Goal: Task Accomplishment & Management: Use online tool/utility

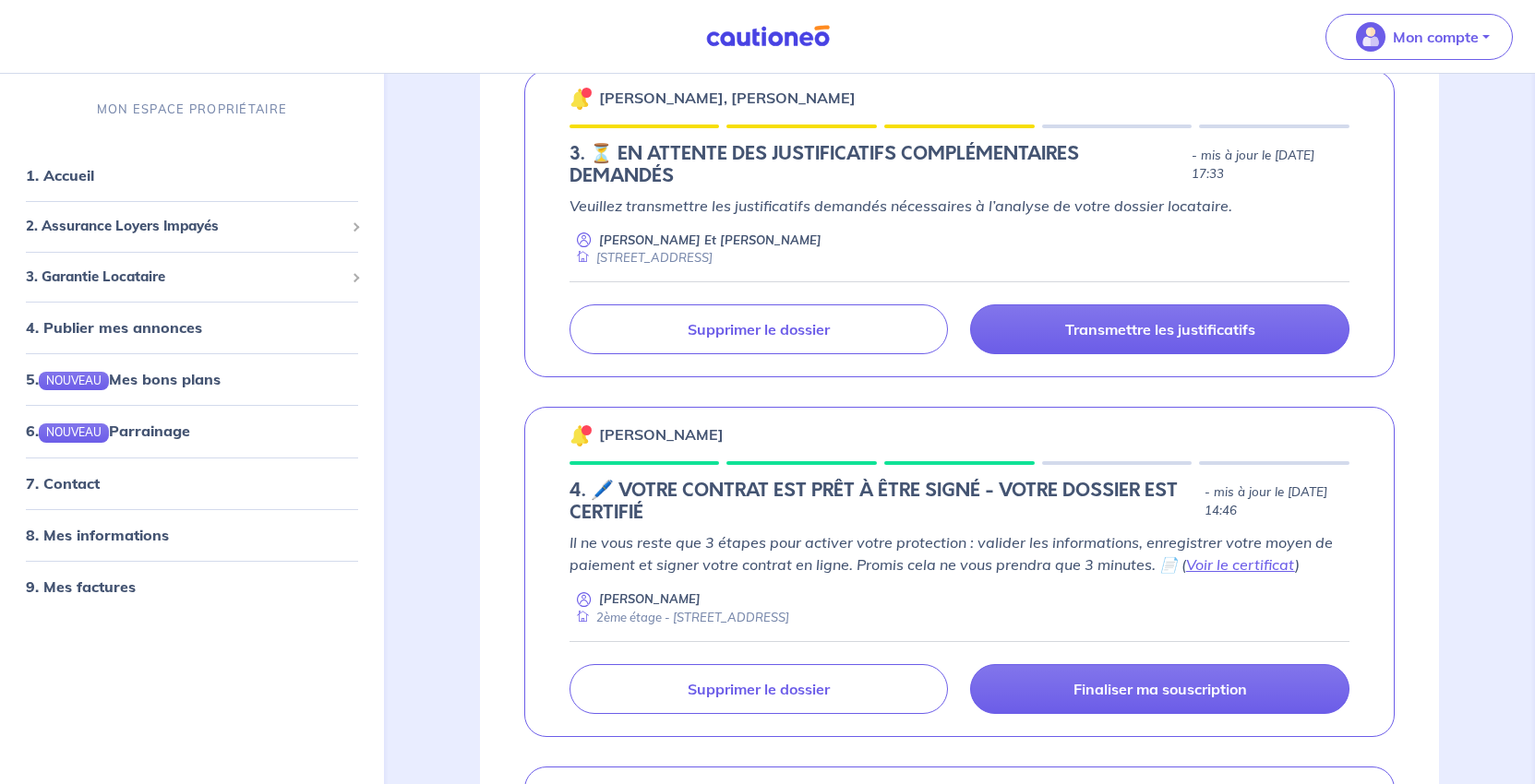
scroll to position [1384, 0]
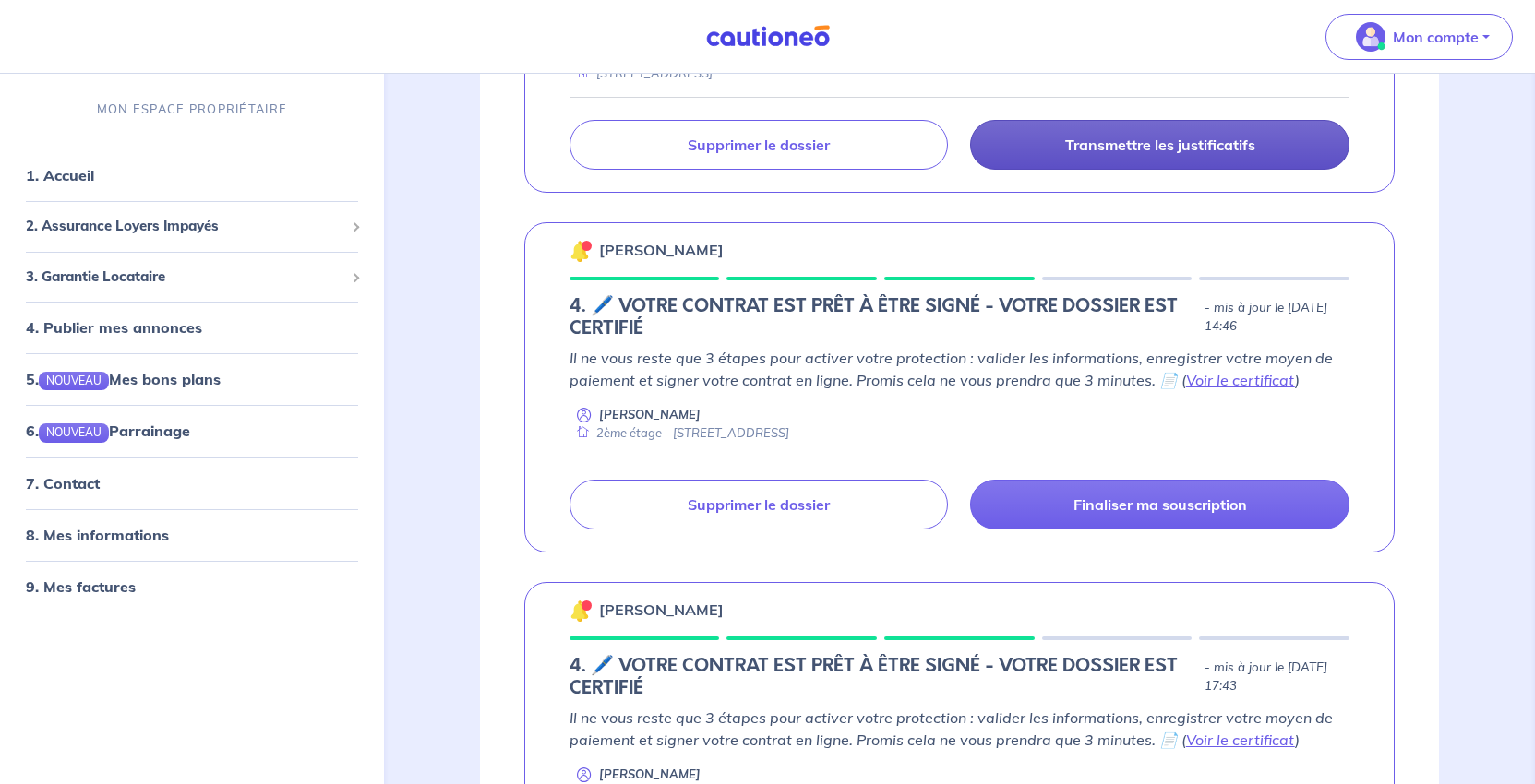
click at [1066, 154] on p "Transmettre les justificatifs" at bounding box center [1160, 144] width 190 height 19
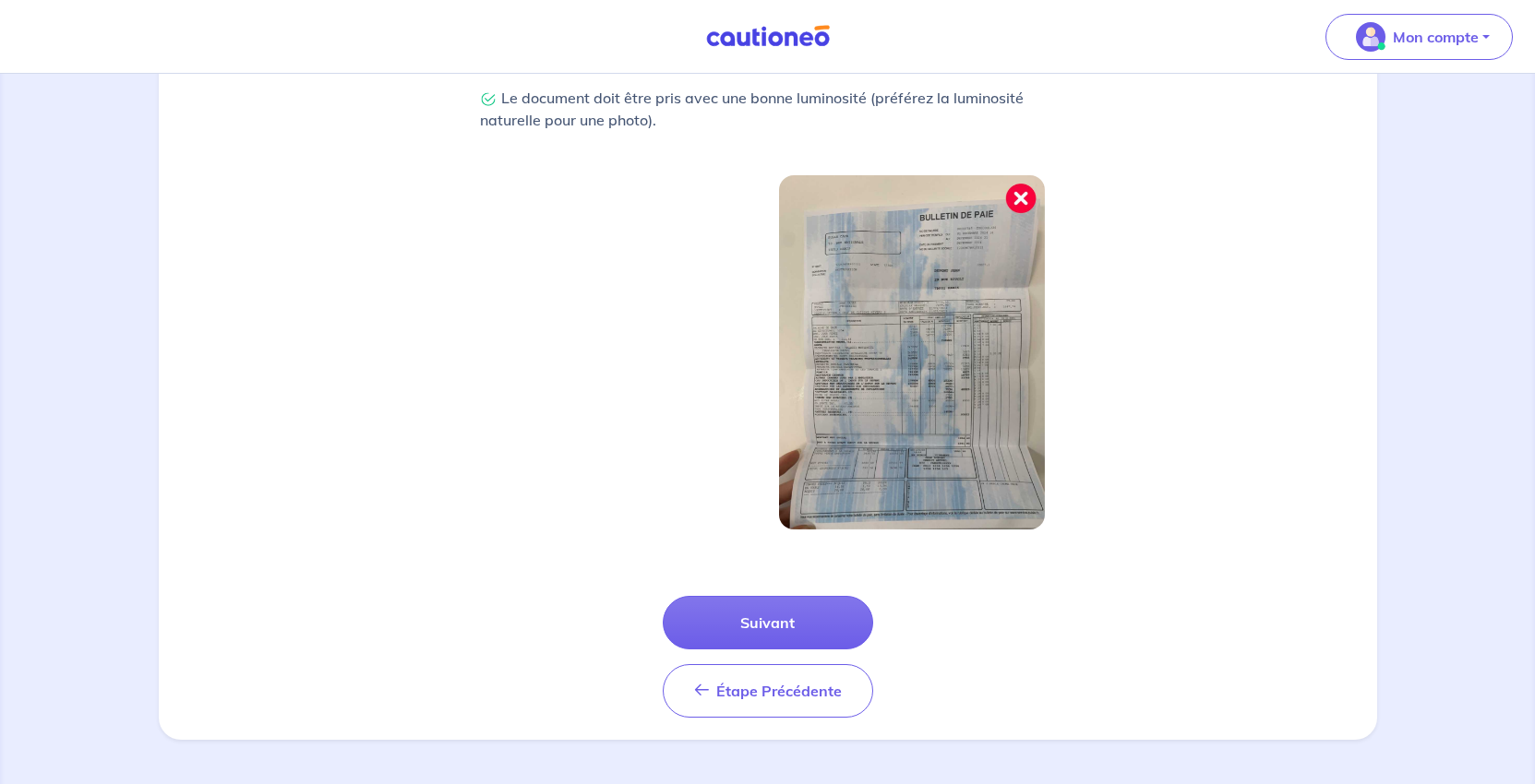
scroll to position [740, 0]
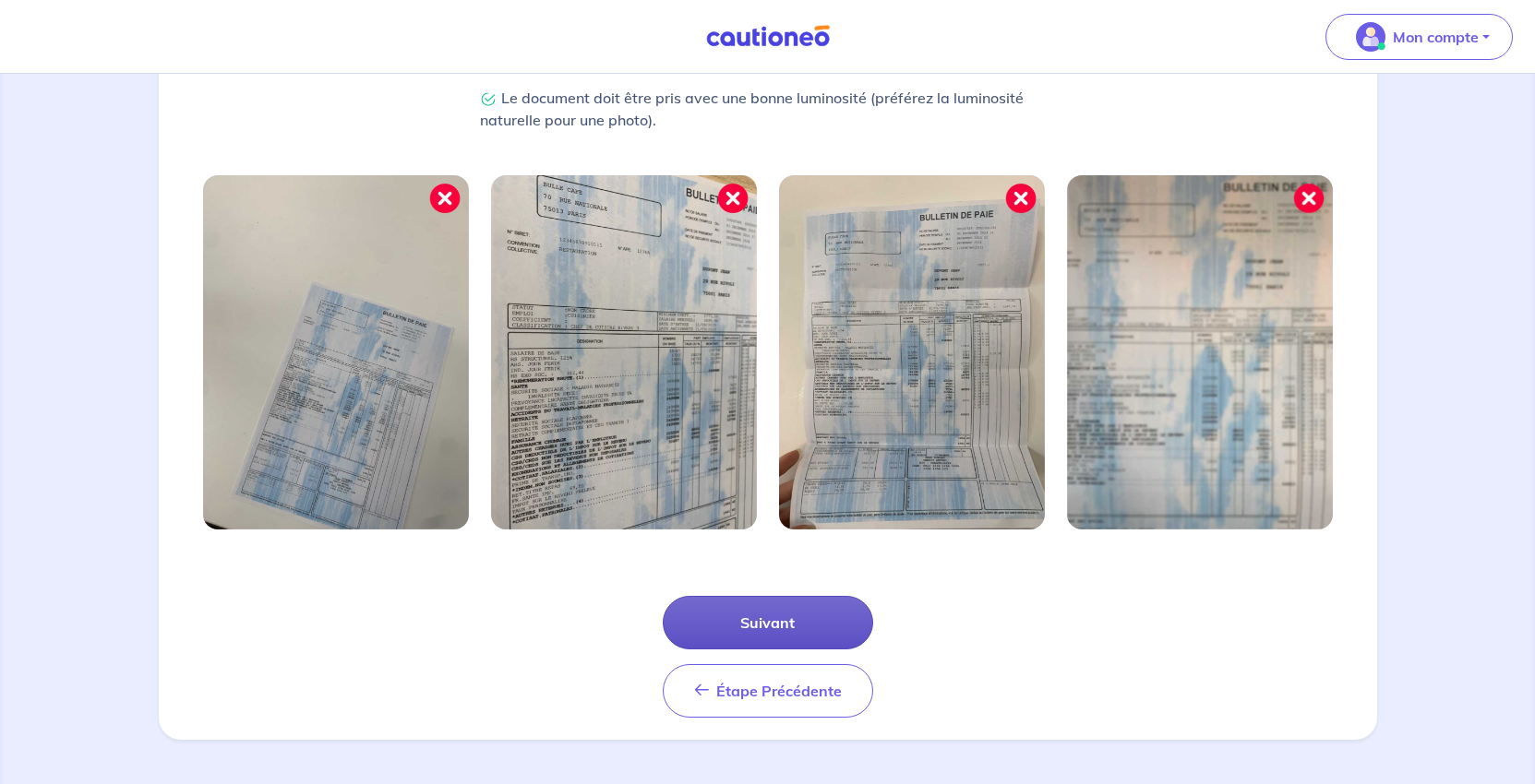
click at [758, 596] on button "Suivant" at bounding box center [768, 623] width 210 height 54
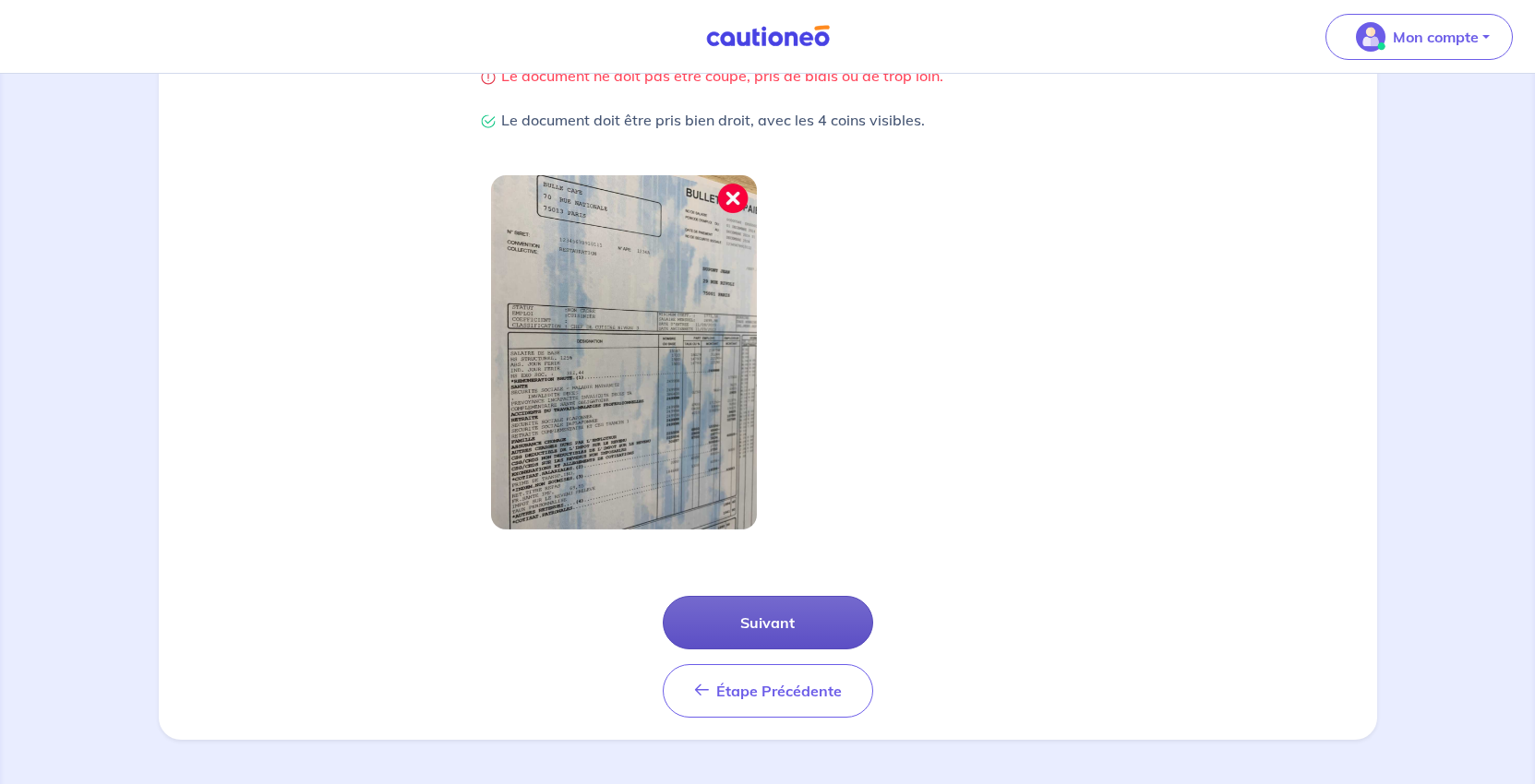
scroll to position [657, 0]
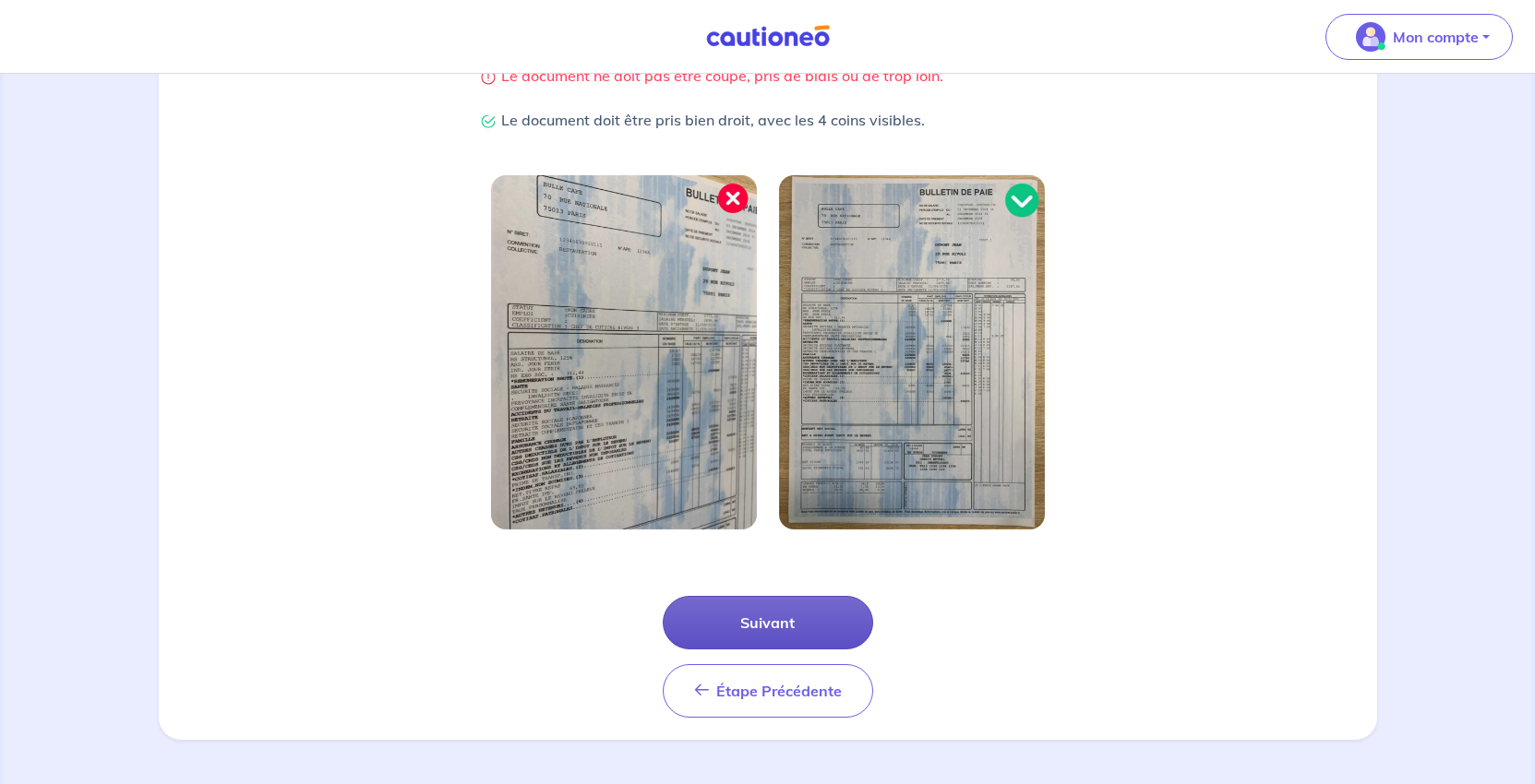
click at [795, 596] on button "Suivant" at bounding box center [768, 623] width 210 height 54
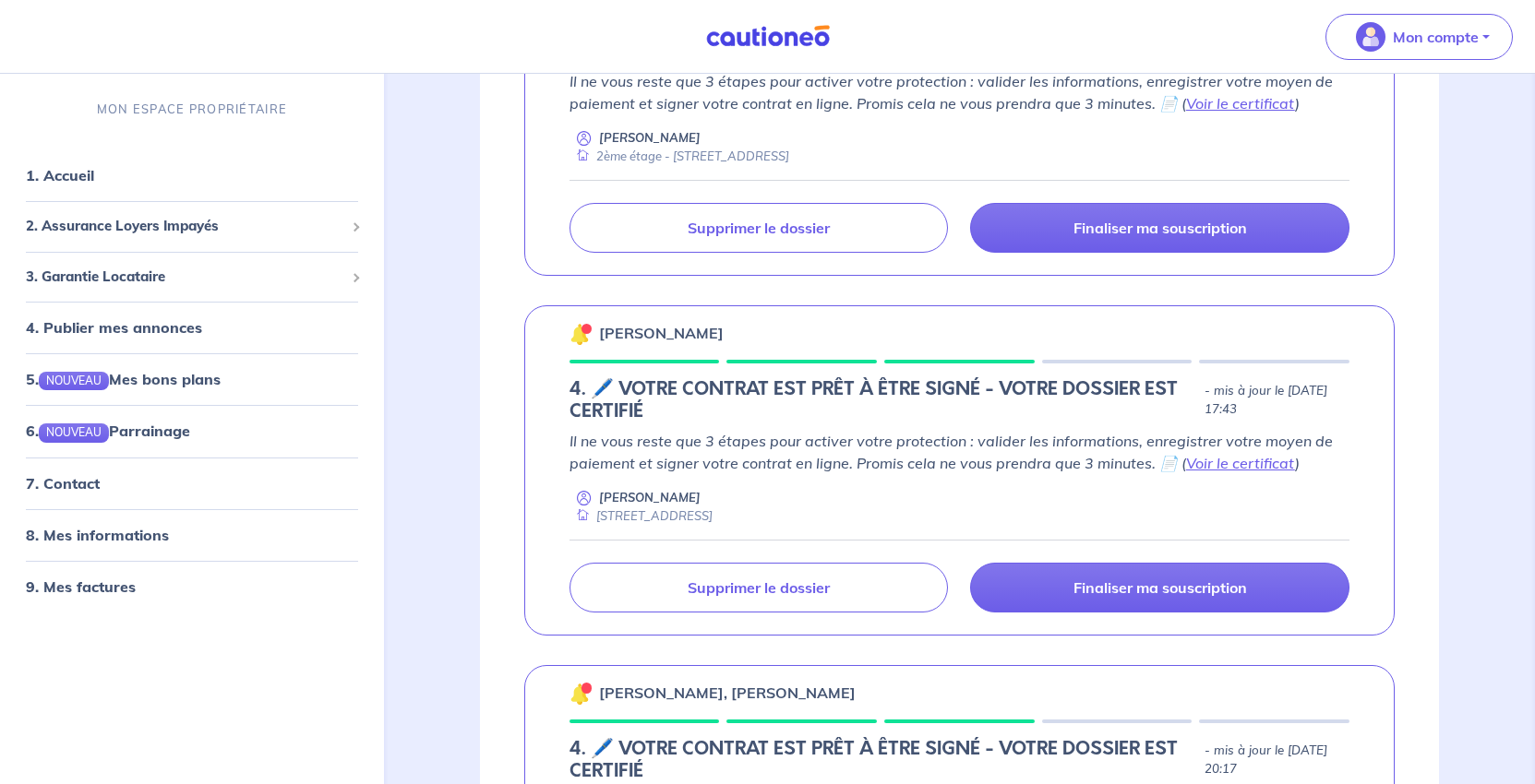
scroll to position [1753, 0]
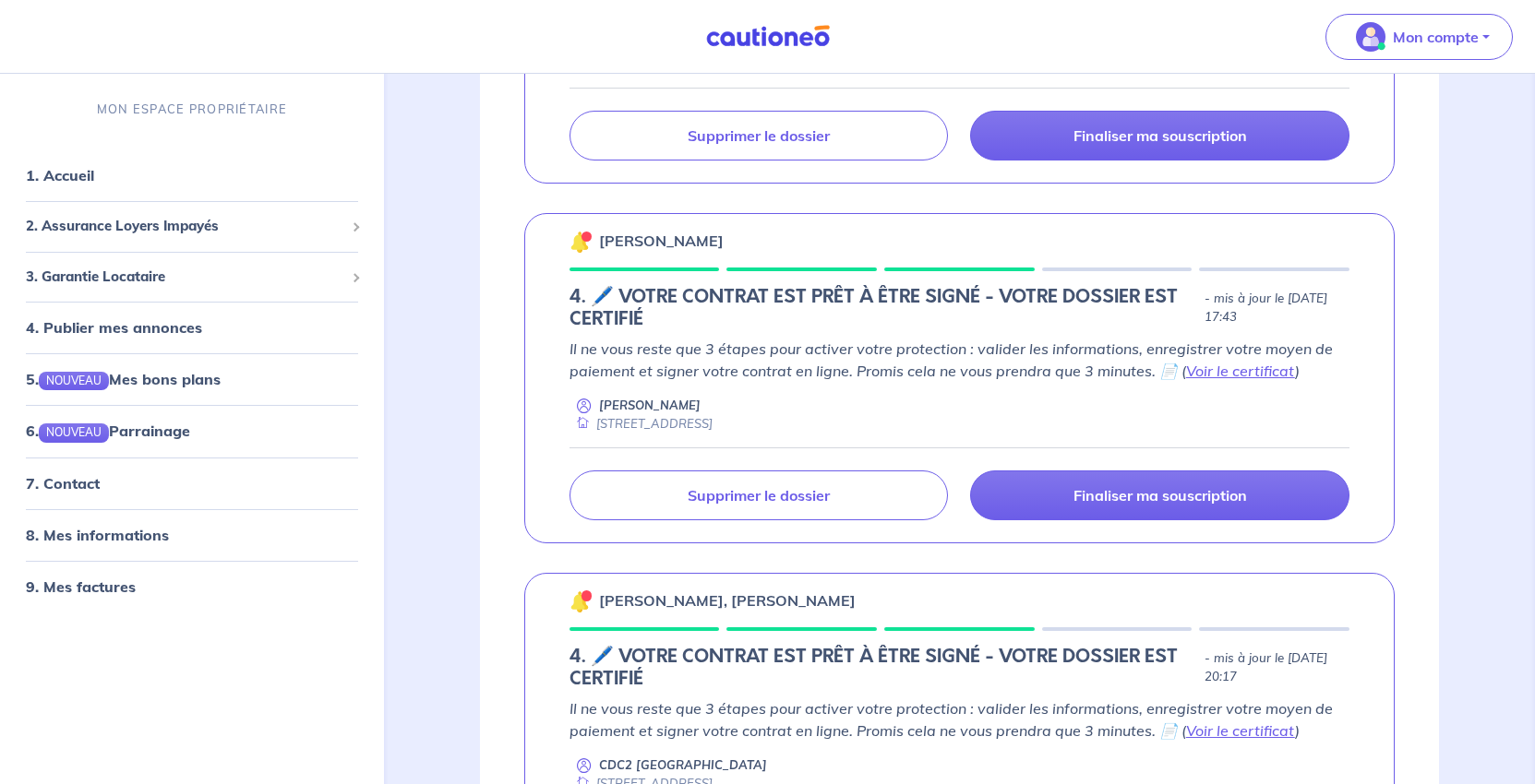
click at [1186, 20] on link "Voir le certificat" at bounding box center [1240, 11] width 109 height 19
